Goal: Task Accomplishment & Management: Complete application form

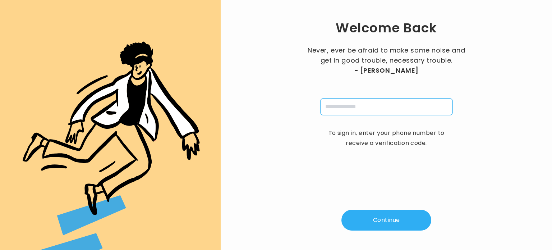
click at [345, 106] on input "tel" at bounding box center [387, 106] width 132 height 17
type input "**********"
click at [373, 229] on button "Continue" at bounding box center [387, 220] width 90 height 21
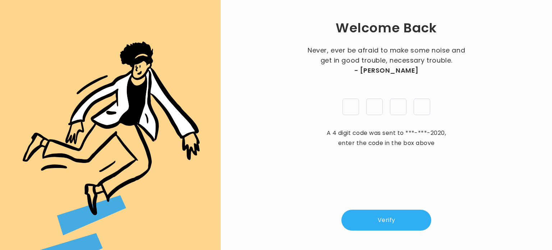
type input "*"
click at [382, 213] on button "Verify" at bounding box center [387, 220] width 90 height 21
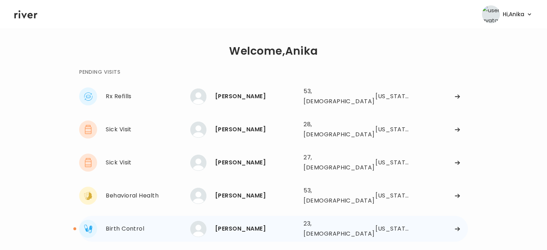
click at [250, 224] on div "Tabitha Palmer" at bounding box center [256, 229] width 83 height 10
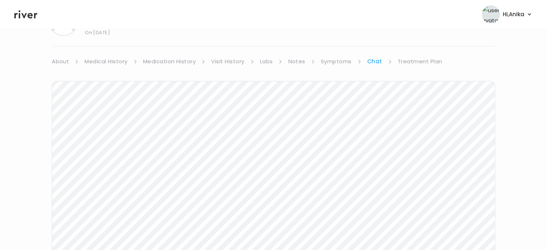
scroll to position [37, 0]
click at [343, 62] on link "Symptoms" at bounding box center [336, 64] width 31 height 10
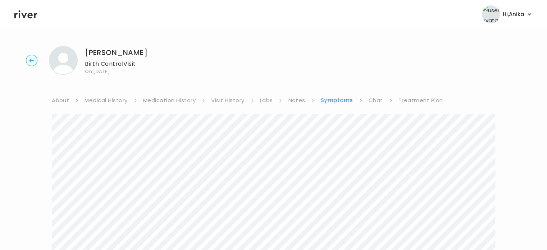
click at [416, 102] on link "Treatment Plan" at bounding box center [420, 100] width 45 height 10
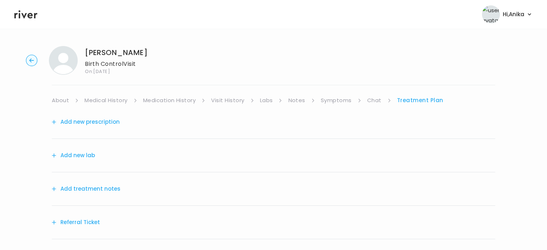
click at [106, 188] on button "Add treatment notes" at bounding box center [86, 189] width 69 height 10
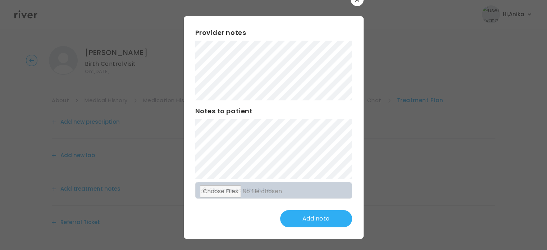
scroll to position [19, 0]
click at [294, 214] on button "Update note" at bounding box center [316, 218] width 72 height 17
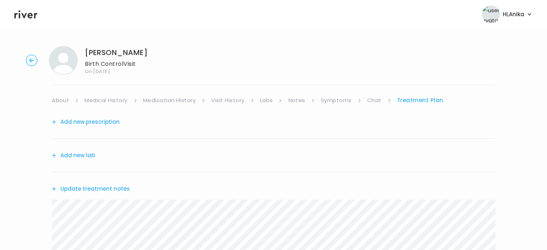
click at [104, 123] on button "Add new prescription" at bounding box center [86, 122] width 68 height 10
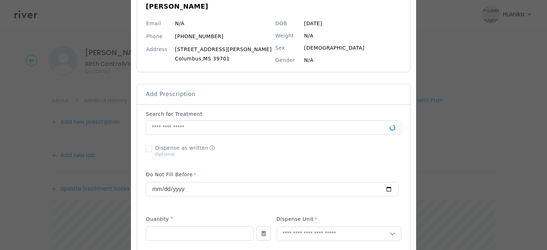
scroll to position [89, 0]
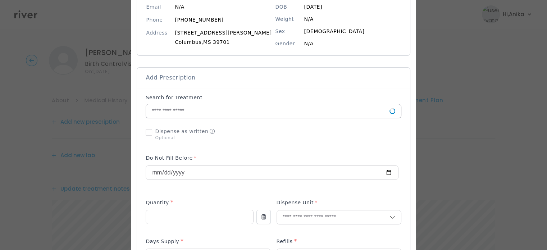
click at [233, 115] on input "text" at bounding box center [267, 111] width 243 height 14
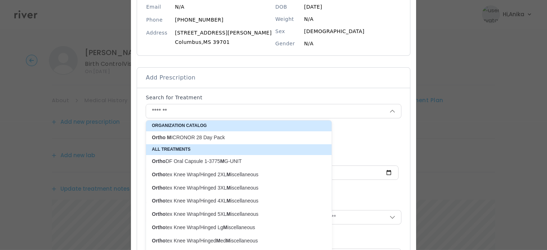
click at [208, 136] on p "Ortho M ICRONOR 28 Day Pack" at bounding box center [234, 137] width 165 height 7
type input "**********"
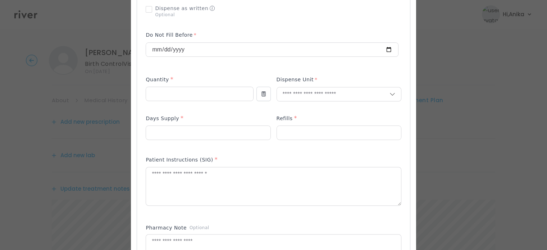
scroll to position [216, 0]
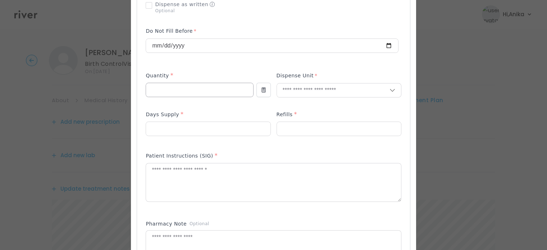
click at [207, 90] on input "number" at bounding box center [199, 90] width 107 height 14
type input "*"
click at [288, 93] on input "text" at bounding box center [333, 90] width 113 height 14
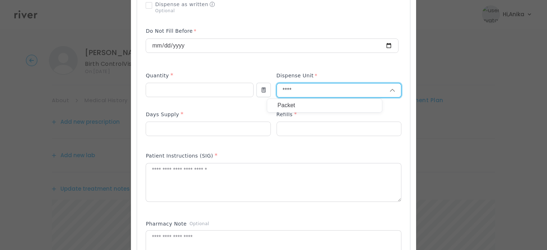
type input "****"
click at [293, 105] on p "Packet" at bounding box center [324, 105] width 95 height 10
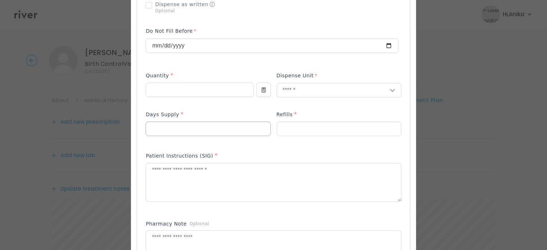
click at [219, 132] on input "number" at bounding box center [208, 129] width 124 height 14
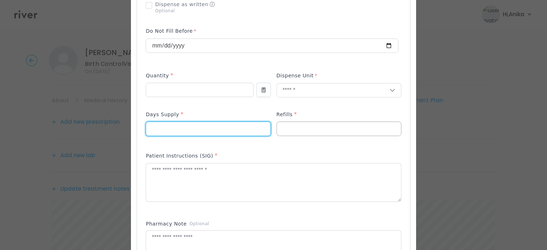
type input "**"
click at [298, 127] on input "number" at bounding box center [339, 129] width 124 height 14
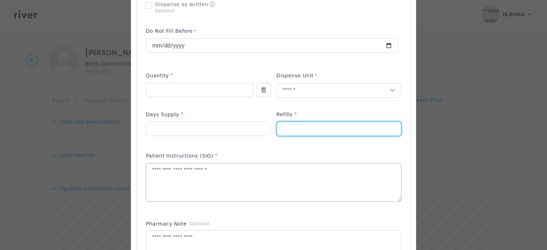
type input "*"
click at [289, 166] on textarea at bounding box center [273, 182] width 255 height 38
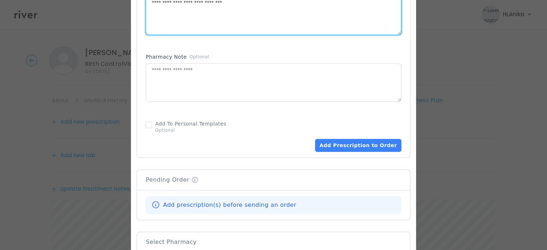
scroll to position [388, 0]
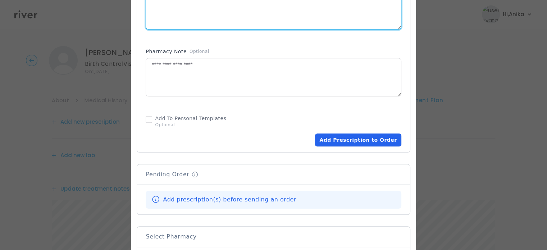
type textarea "**********"
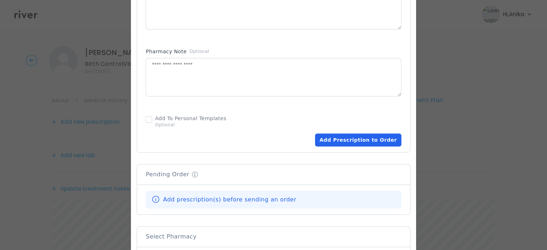
click at [325, 143] on button "Add Prescription to Order" at bounding box center [358, 139] width 86 height 13
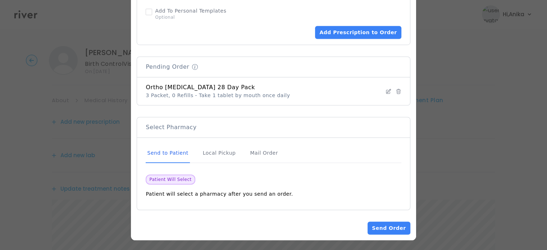
scroll to position [496, 0]
click at [267, 152] on div "Mail Order" at bounding box center [263, 152] width 31 height 19
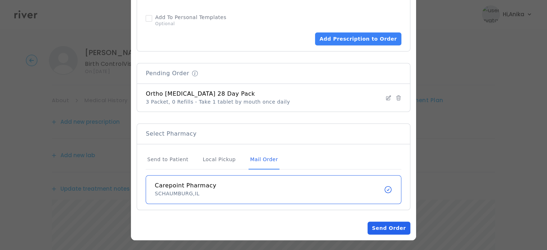
click at [377, 221] on button "Send Order" at bounding box center [388, 227] width 42 height 13
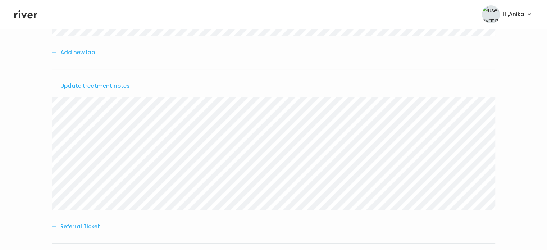
scroll to position [237, 0]
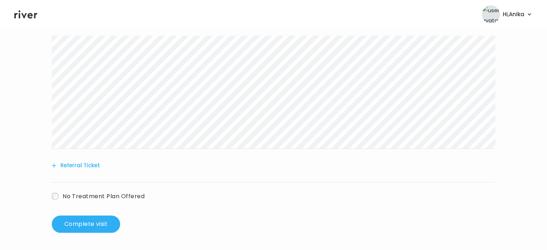
click at [78, 233] on div "Tabitha Palmer Birth Control Visit On: 25 Aug 2025 About Medical History Medica…" at bounding box center [273, 20] width 547 height 435
click at [79, 231] on div "Tabitha Palmer Birth Control Visit On: 25 Aug 2025 About Medical History Medica…" at bounding box center [273, 20] width 547 height 435
click at [79, 231] on button "Complete visit" at bounding box center [86, 223] width 68 height 17
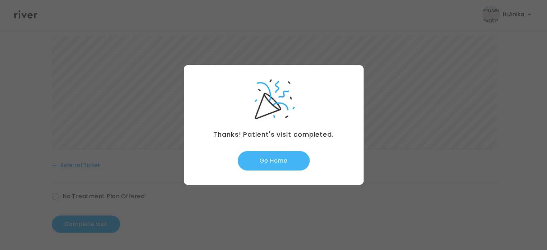
click at [271, 158] on button "Go Home" at bounding box center [274, 160] width 72 height 19
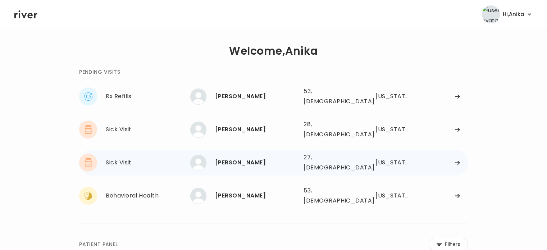
click at [235, 158] on div "[PERSON_NAME] 27, [DEMOGRAPHIC_DATA] See more" at bounding box center [243, 163] width 107 height 16
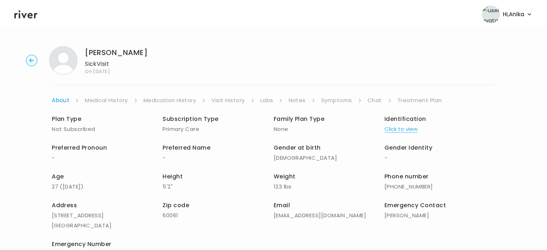
click at [376, 103] on link "Chat" at bounding box center [374, 100] width 14 height 10
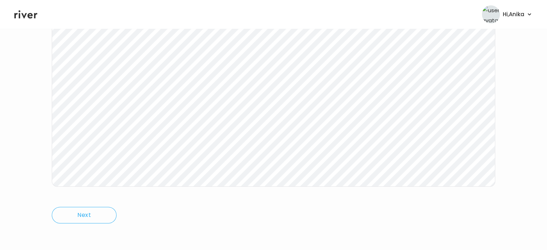
scroll to position [149, 0]
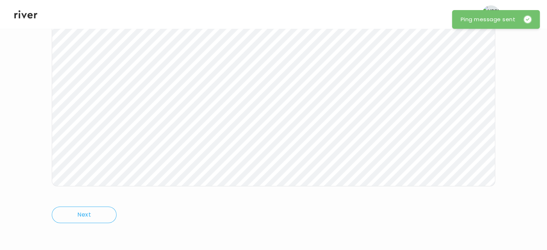
click at [29, 17] on icon at bounding box center [25, 14] width 23 height 8
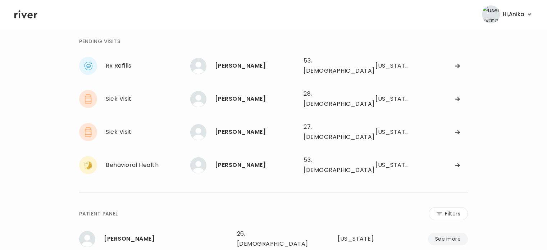
scroll to position [30, 0]
click at [236, 98] on div "Kevin Guaman" at bounding box center [256, 99] width 83 height 10
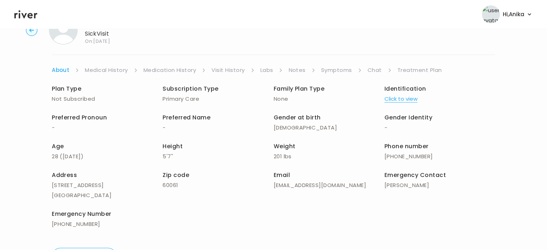
click at [423, 69] on link "Treatment Plan" at bounding box center [419, 70] width 45 height 10
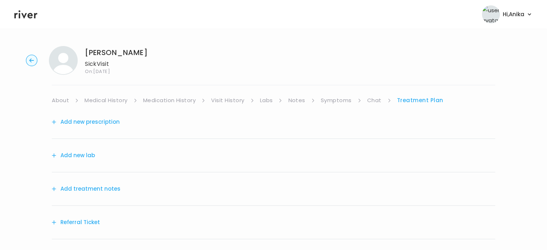
click at [92, 190] on button "Add treatment notes" at bounding box center [86, 189] width 69 height 10
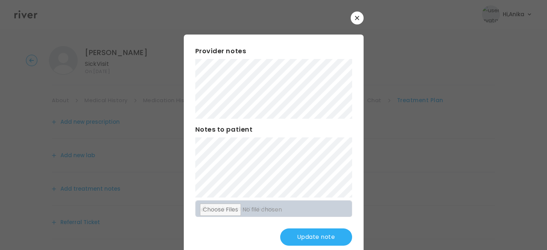
click at [307, 238] on button "Update note" at bounding box center [316, 236] width 72 height 17
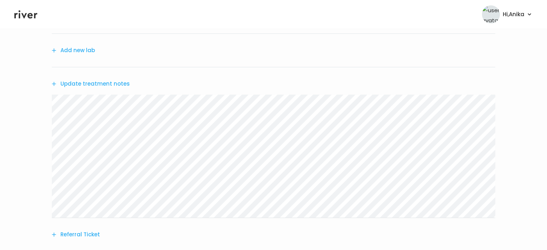
scroll to position [109, 0]
click at [115, 80] on button "Update treatment notes" at bounding box center [91, 80] width 78 height 10
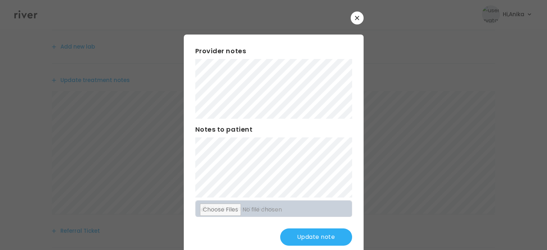
click at [300, 239] on button "Update note" at bounding box center [316, 236] width 72 height 17
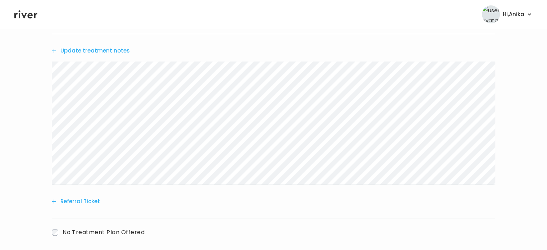
scroll to position [174, 0]
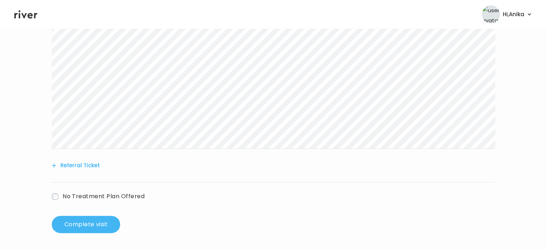
click at [99, 226] on button "Complete visit" at bounding box center [86, 224] width 68 height 17
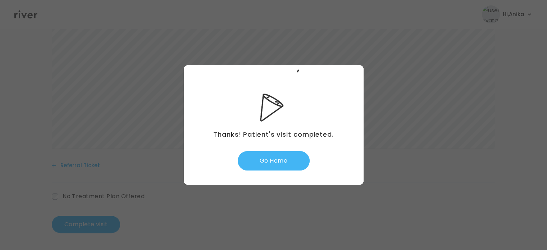
click at [276, 161] on button "Go Home" at bounding box center [274, 160] width 72 height 19
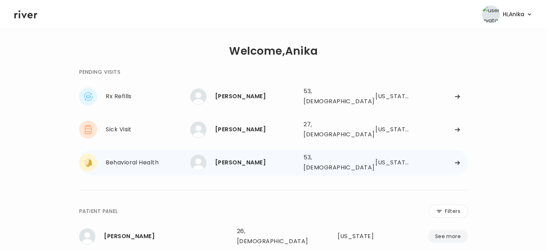
click at [235, 157] on div "[PERSON_NAME]" at bounding box center [256, 162] width 83 height 10
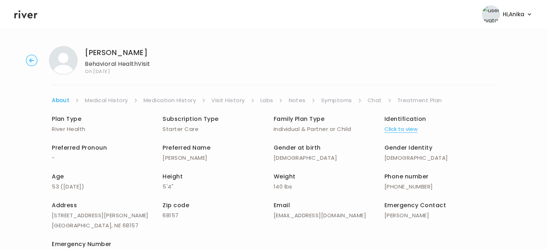
click at [347, 98] on link "Symptoms" at bounding box center [336, 100] width 31 height 10
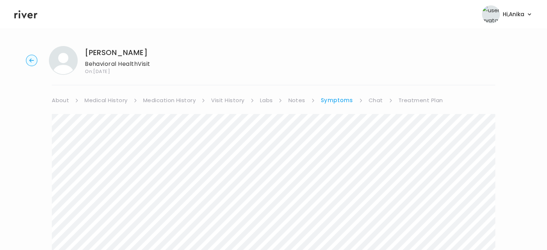
click at [414, 99] on link "Treatment Plan" at bounding box center [420, 100] width 45 height 10
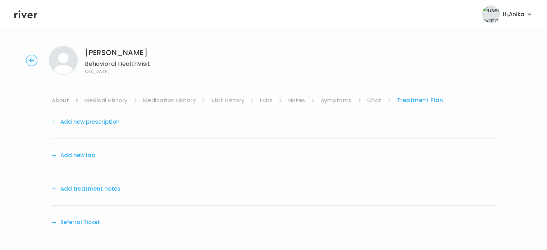
click at [104, 188] on button "Add treatment notes" at bounding box center [86, 189] width 69 height 10
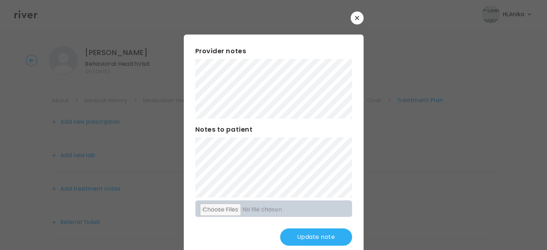
click at [299, 238] on button "Update note" at bounding box center [316, 236] width 72 height 17
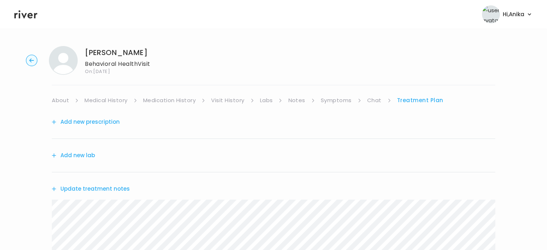
click at [338, 100] on link "Symptoms" at bounding box center [336, 100] width 31 height 10
click at [415, 100] on link "Treatment Plan" at bounding box center [420, 100] width 45 height 10
click at [107, 188] on button "Update treatment notes" at bounding box center [91, 189] width 78 height 10
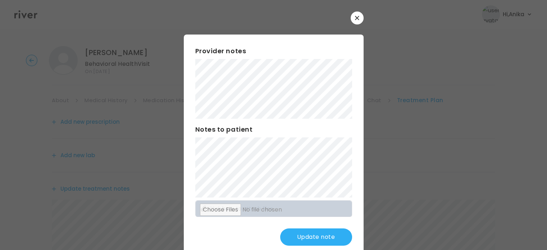
click at [300, 237] on button "Update note" at bounding box center [316, 236] width 72 height 17
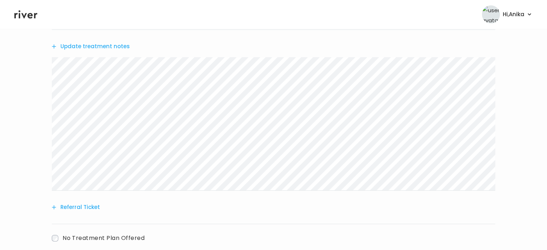
scroll to position [184, 0]
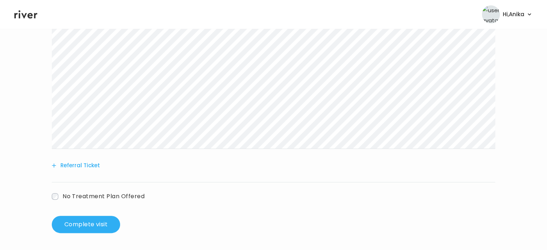
click at [81, 164] on button "Referral Ticket" at bounding box center [76, 165] width 48 height 10
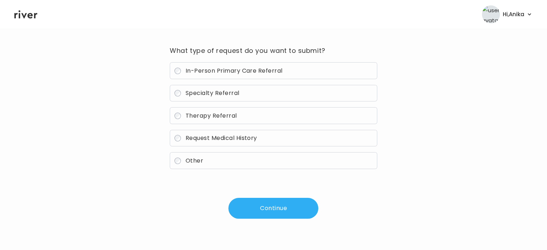
click at [202, 113] on span "Therapy Referral" at bounding box center [210, 115] width 51 height 8
click at [267, 207] on button "Continue" at bounding box center [273, 208] width 90 height 21
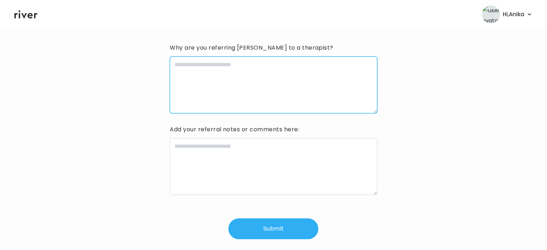
click at [239, 87] on textarea at bounding box center [273, 84] width 207 height 57
type textarea "*"
type textarea "**********"
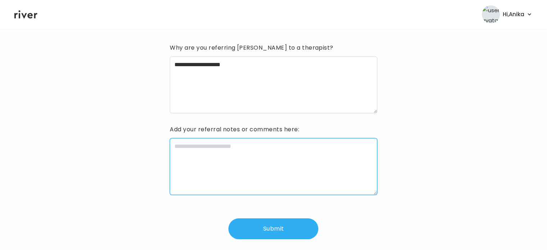
click at [225, 162] on textarea at bounding box center [273, 166] width 207 height 57
type textarea "**********"
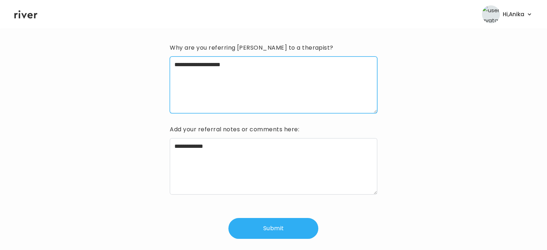
click at [251, 65] on textarea "**********" at bounding box center [273, 84] width 207 height 57
type textarea "**********"
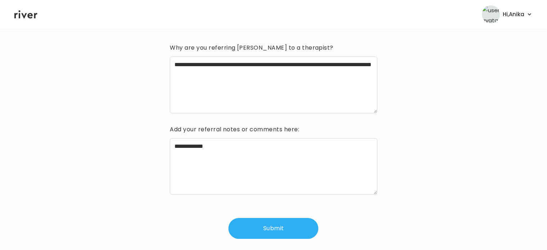
click at [269, 230] on button "Submit" at bounding box center [273, 228] width 90 height 21
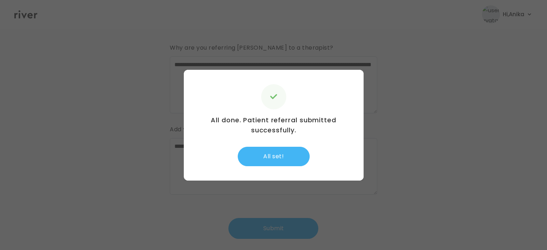
click at [272, 156] on button "All set!" at bounding box center [274, 156] width 72 height 19
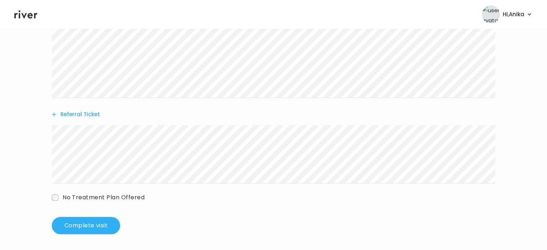
scroll to position [236, 0]
click at [73, 225] on button "Complete visit" at bounding box center [86, 224] width 68 height 17
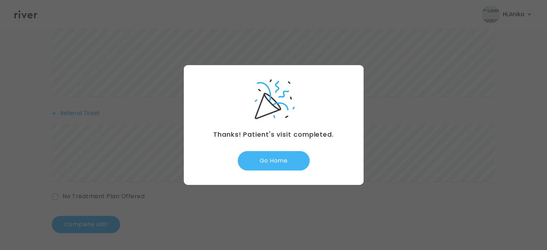
click at [266, 155] on button "Go Home" at bounding box center [274, 160] width 72 height 19
